Goal: Task Accomplishment & Management: Use online tool/utility

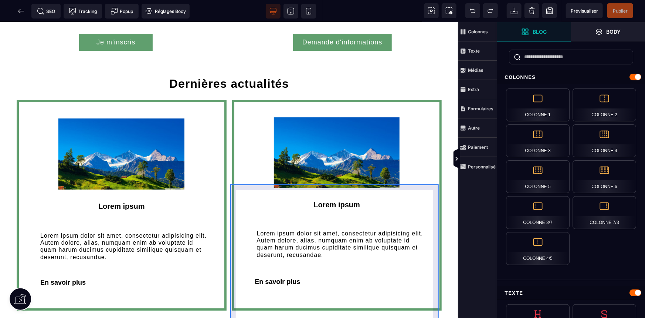
scroll to position [1177, 0]
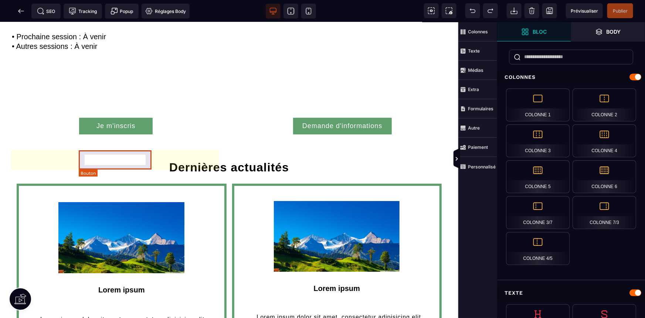
click at [133, 129] on div "Je m'inscris" at bounding box center [116, 126] width 39 height 8
select select "***"
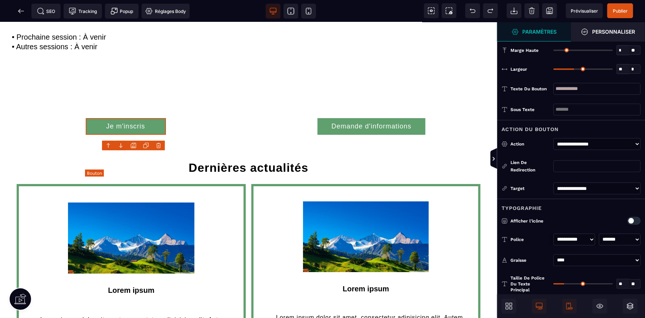
scroll to position [1177, 0]
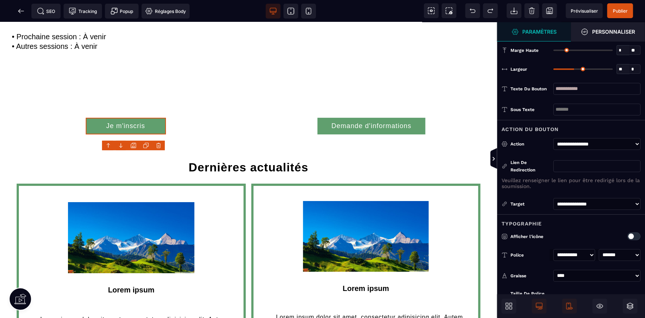
click at [602, 171] on div "Lien de redirection Veuillez renseigner le lien pour être redirigé lors de la s…" at bounding box center [571, 173] width 148 height 39
click at [602, 171] on input "text" at bounding box center [597, 166] width 87 height 12
paste input "**********"
type input "**********"
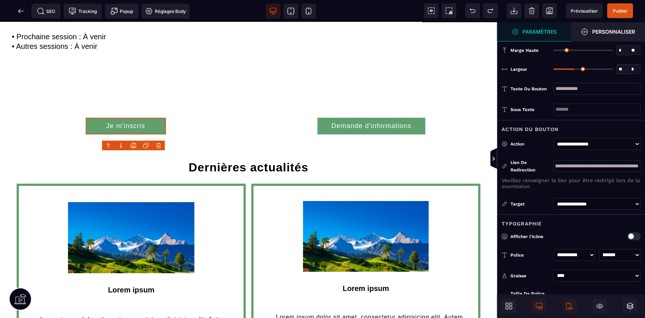
scroll to position [0, 0]
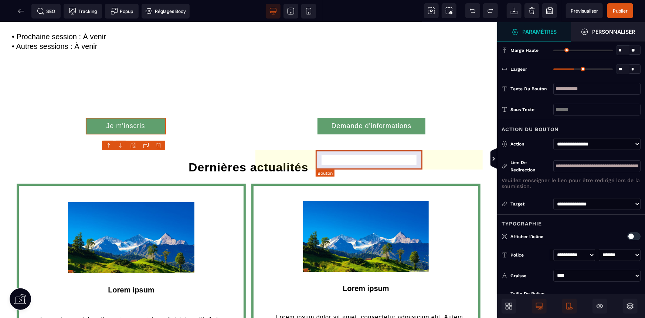
drag, startPoint x: 367, startPoint y: 151, endPoint x: 413, endPoint y: 154, distance: 45.6
click at [367, 134] on button "Demande d'informations" at bounding box center [372, 125] width 108 height 17
select select "***"
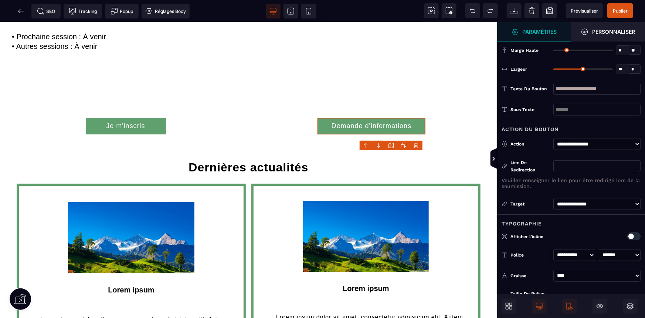
click at [619, 161] on input "text" at bounding box center [597, 166] width 87 height 12
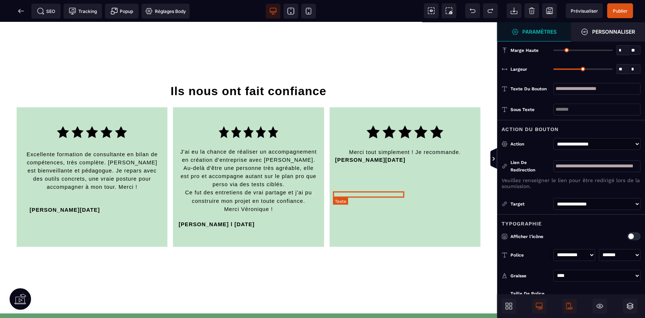
scroll to position [1614, 0]
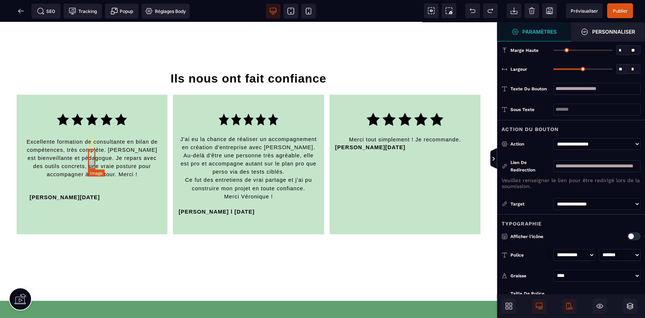
type input "**********"
click at [92, 134] on img at bounding box center [92, 123] width 70 height 21
select select
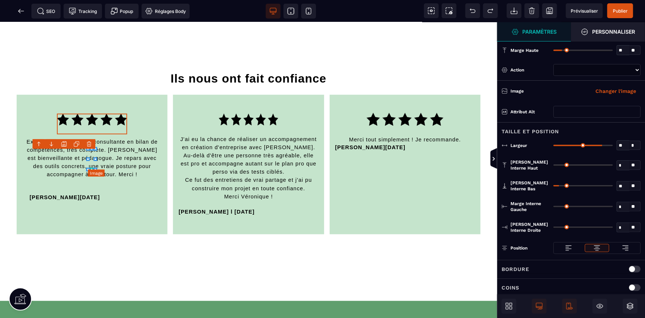
select select
click at [90, 158] on icon at bounding box center [88, 159] width 4 height 4
click at [91, 134] on img at bounding box center [92, 123] width 70 height 21
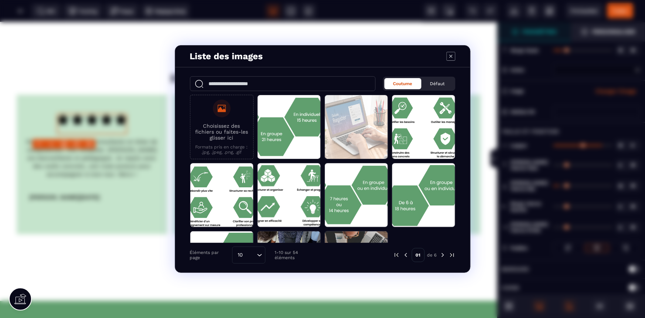
click at [444, 252] on img "Modal window" at bounding box center [443, 255] width 7 height 7
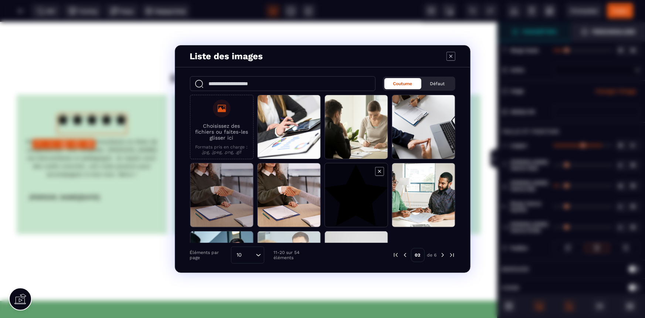
click at [349, 202] on span "Modal window" at bounding box center [356, 195] width 63 height 64
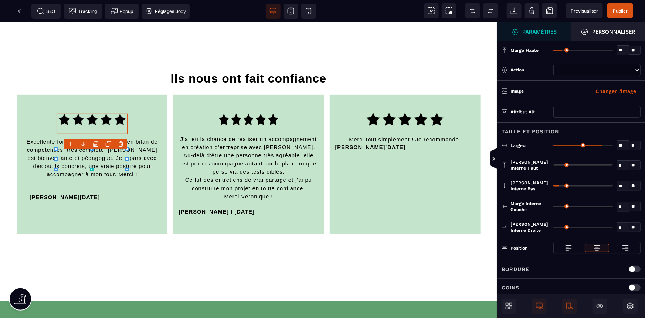
select select
click at [247, 125] on img at bounding box center [248, 119] width 59 height 12
click at [247, 151] on div "J'ai eu la chance de réaliser un accompagnement en création d'entreprise avec […" at bounding box center [248, 163] width 151 height 139
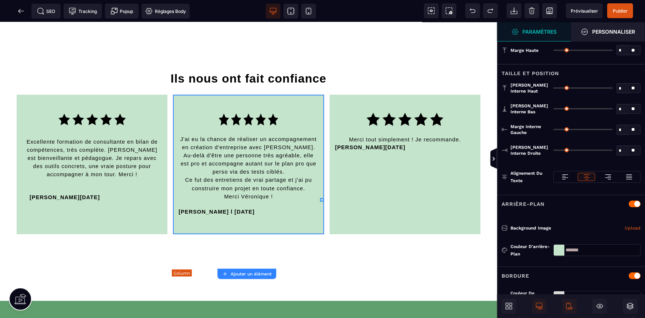
type input "*"
type input "**"
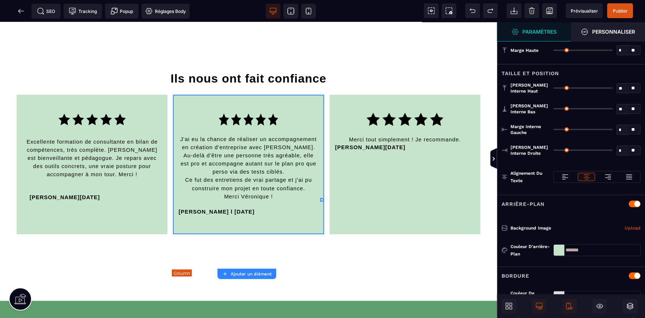
type input "**"
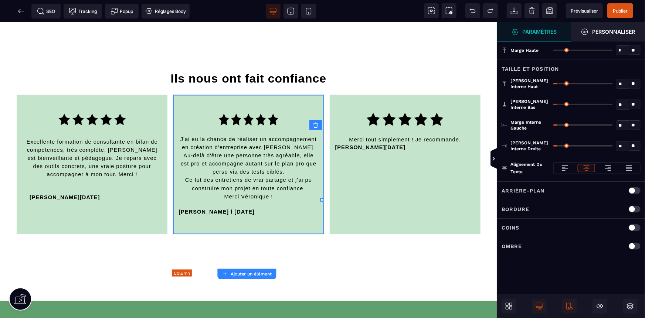
click at [246, 125] on img at bounding box center [248, 119] width 59 height 12
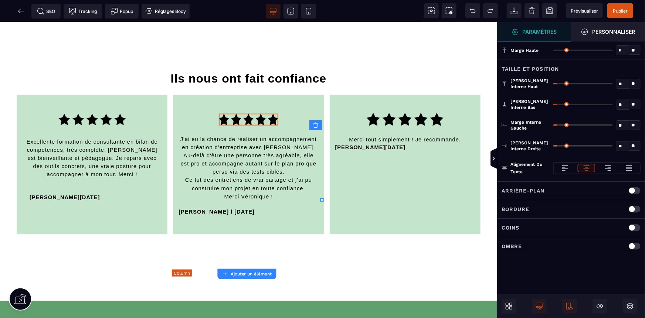
select select
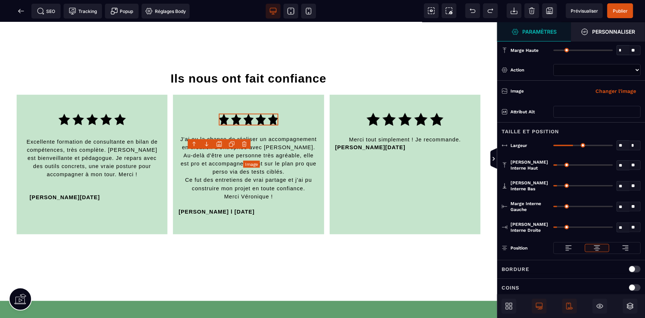
click at [246, 125] on img at bounding box center [248, 119] width 59 height 12
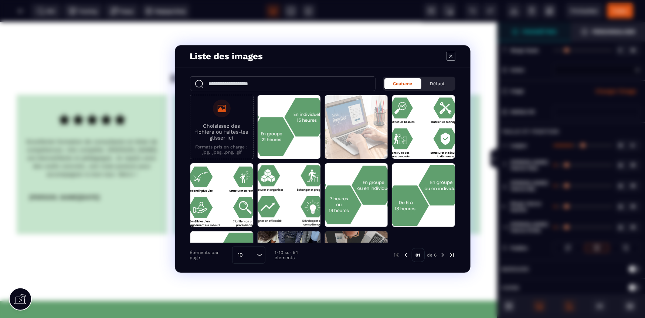
click at [443, 255] on img "Modal window" at bounding box center [443, 255] width 7 height 7
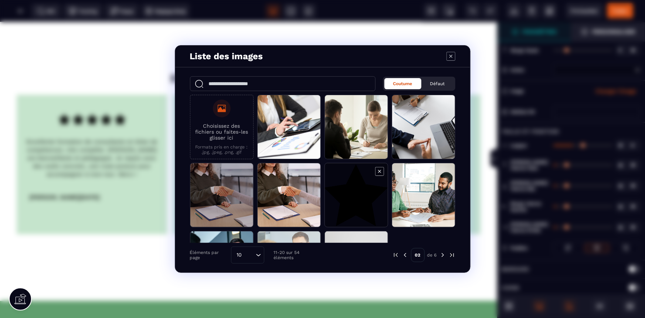
click at [362, 203] on span "Modal window" at bounding box center [356, 195] width 63 height 64
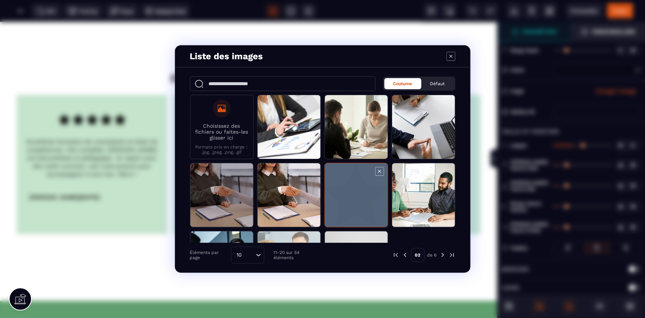
click at [362, 203] on span "Modal window" at bounding box center [356, 195] width 63 height 64
select select
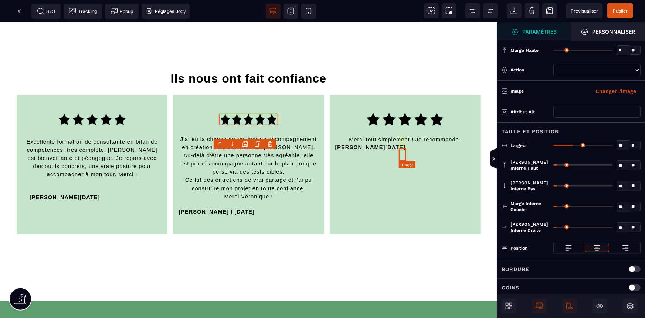
click at [401, 125] on img at bounding box center [405, 118] width 77 height 13
select select
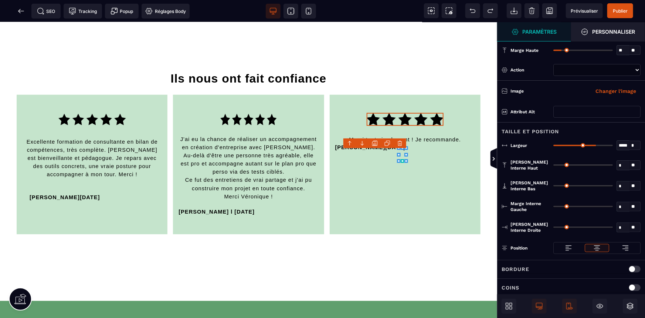
select select
click at [403, 125] on img at bounding box center [405, 118] width 77 height 13
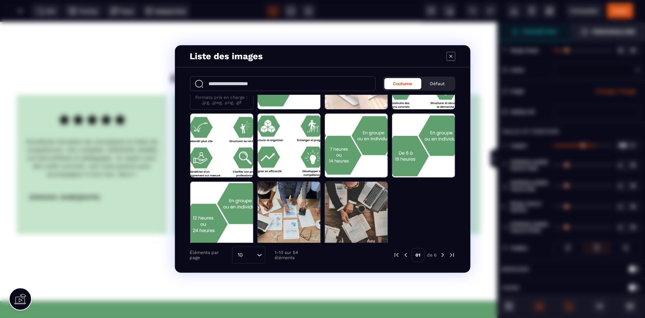
scroll to position [52, 0]
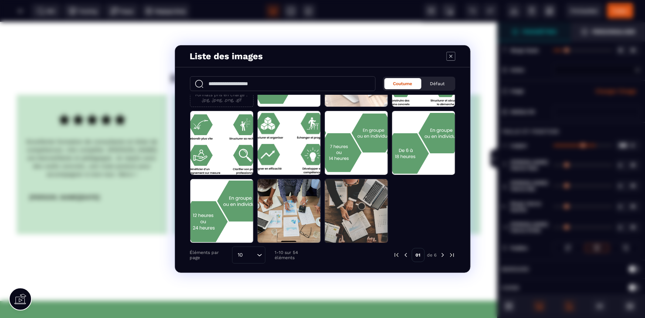
click at [442, 257] on img "Modal window" at bounding box center [443, 255] width 7 height 7
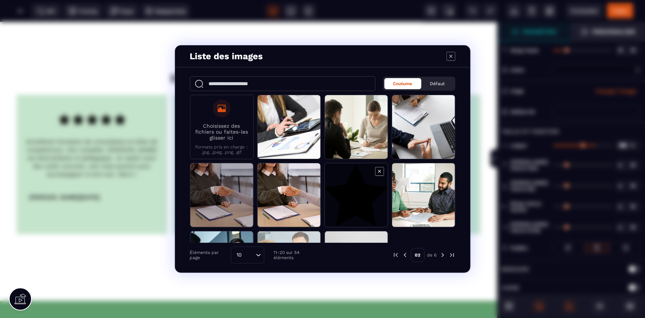
click at [344, 198] on span "Modal window" at bounding box center [356, 195] width 63 height 64
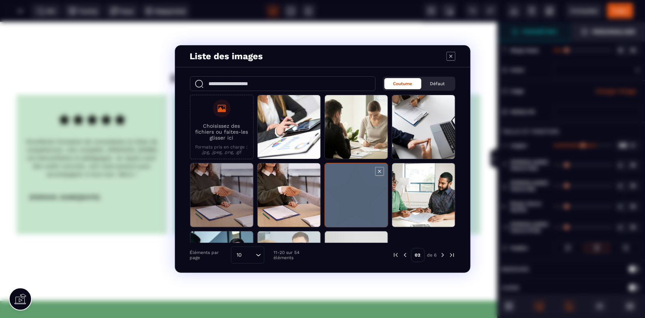
click at [344, 198] on span "Modal window" at bounding box center [356, 195] width 63 height 64
select select
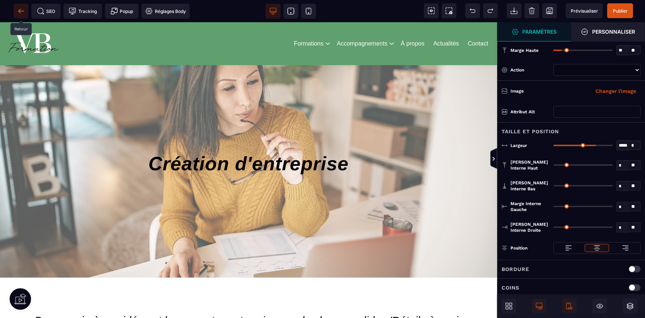
click at [24, 10] on icon at bounding box center [20, 10] width 7 height 7
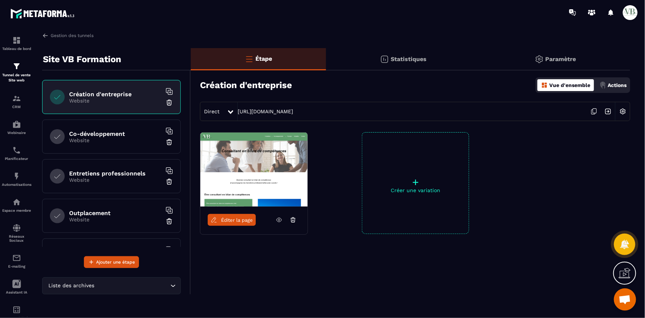
scroll to position [134, 0]
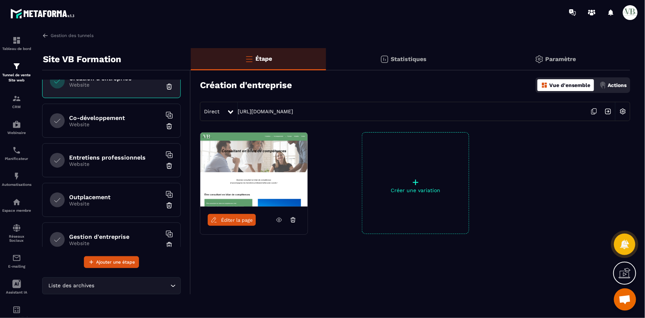
click at [100, 125] on p "Website" at bounding box center [115, 124] width 92 height 6
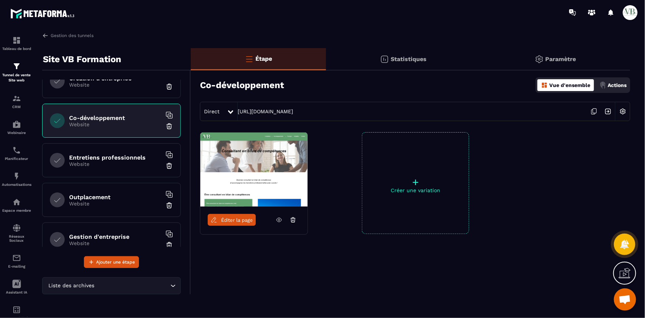
click at [242, 216] on link "Éditer la page" at bounding box center [232, 220] width 48 height 12
